Goal: Find specific page/section: Find specific page/section

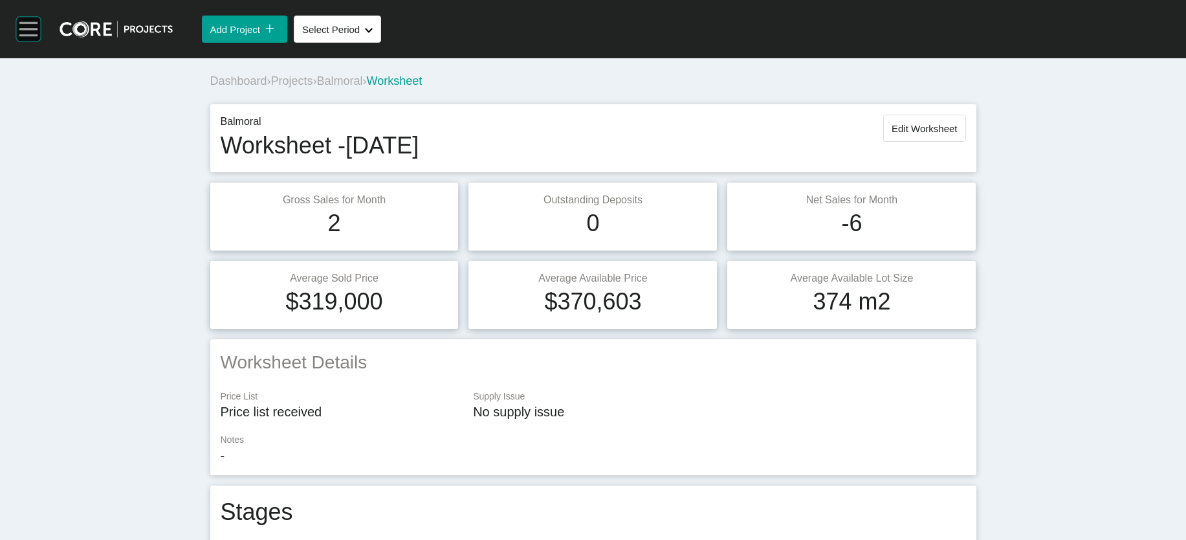
click at [25, 33] on rect at bounding box center [28, 29] width 25 height 25
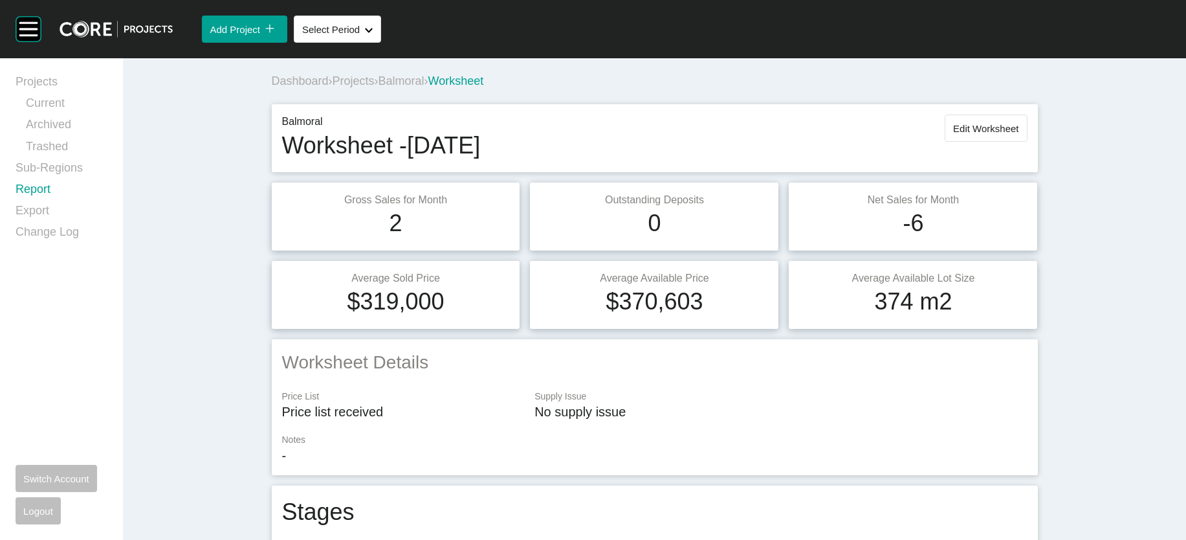
click at [51, 202] on link "Report" at bounding box center [62, 191] width 92 height 21
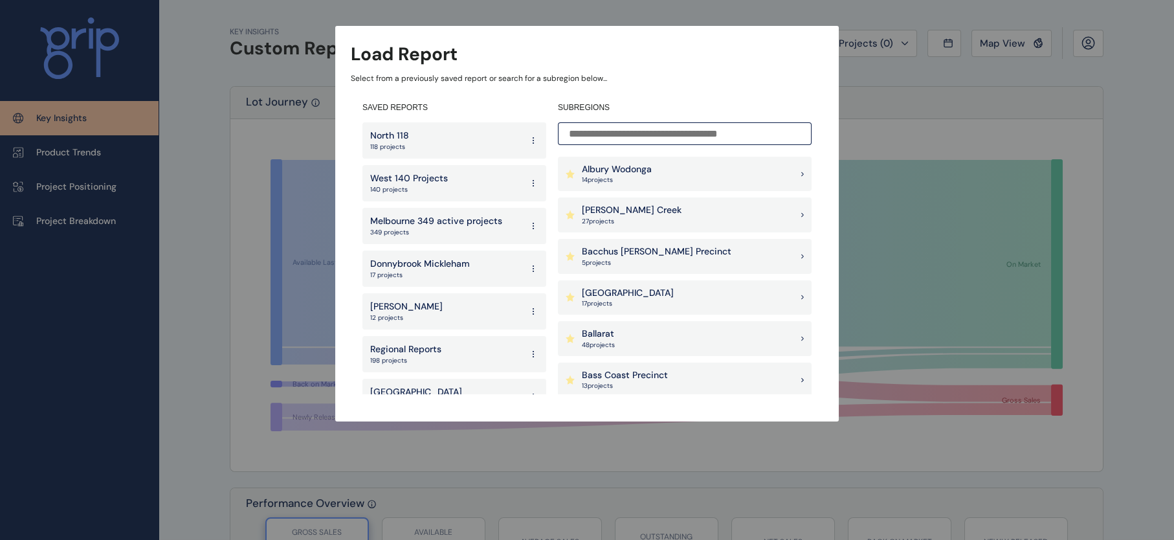
click at [409, 182] on p "West 140 Projects" at bounding box center [409, 178] width 78 height 13
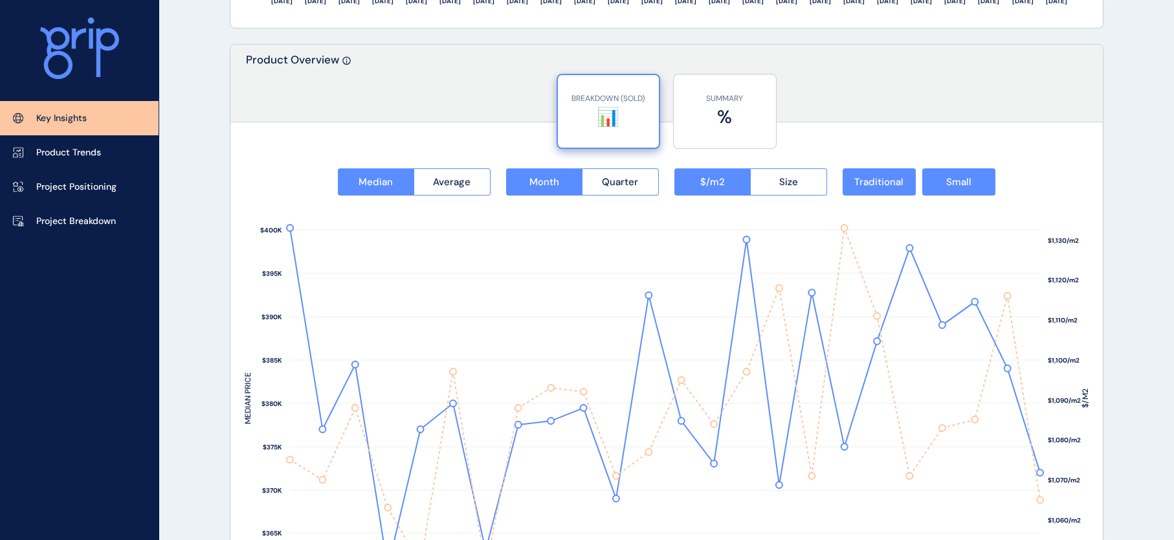
scroll to position [1666, 0]
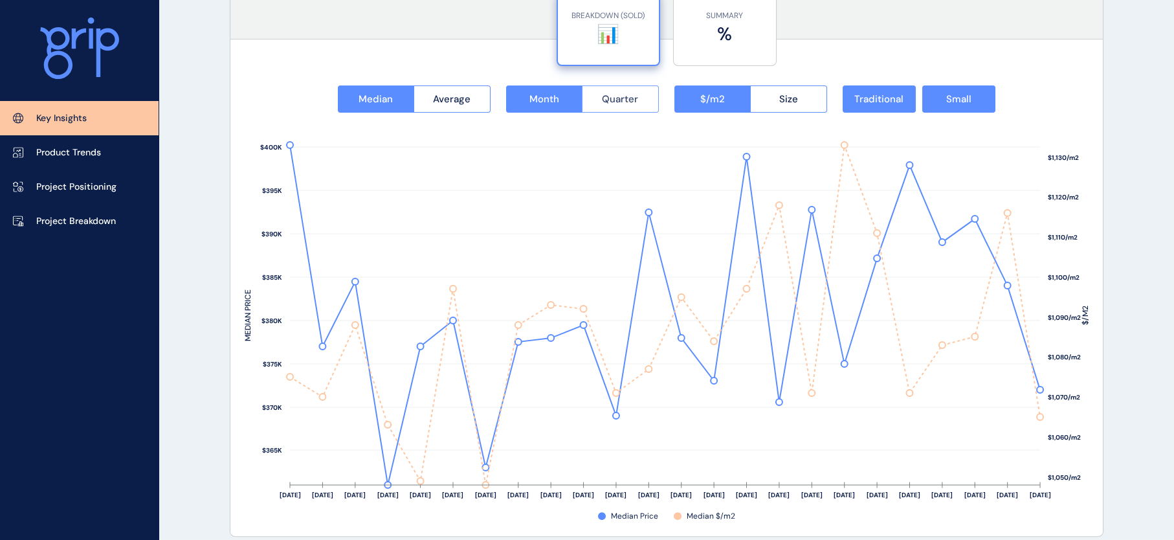
click at [594, 98] on button "Quarter" at bounding box center [620, 98] width 77 height 27
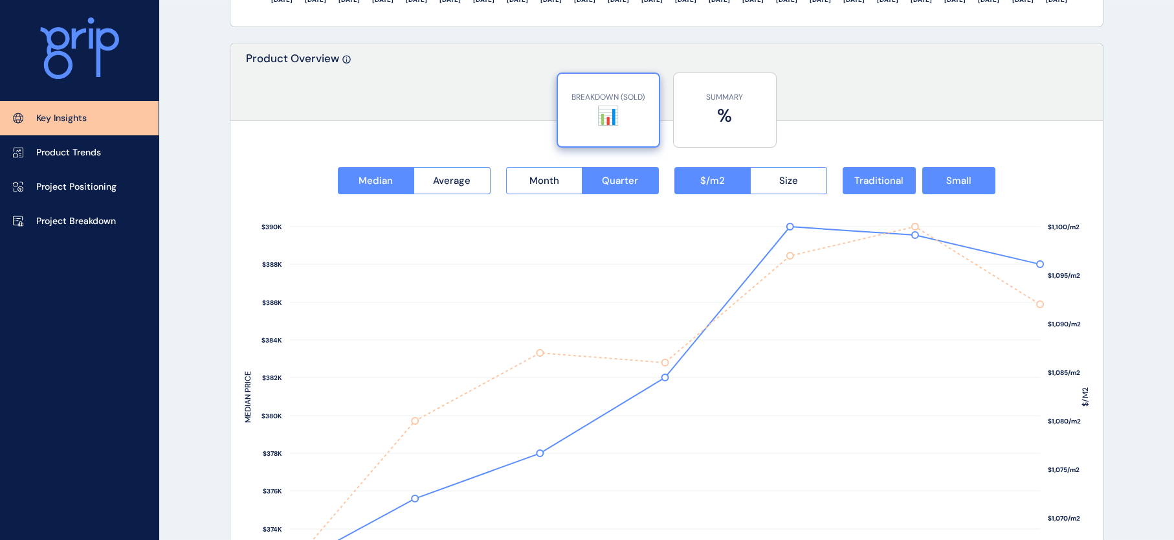
scroll to position [1591, 0]
